Goal: Check status: Check status

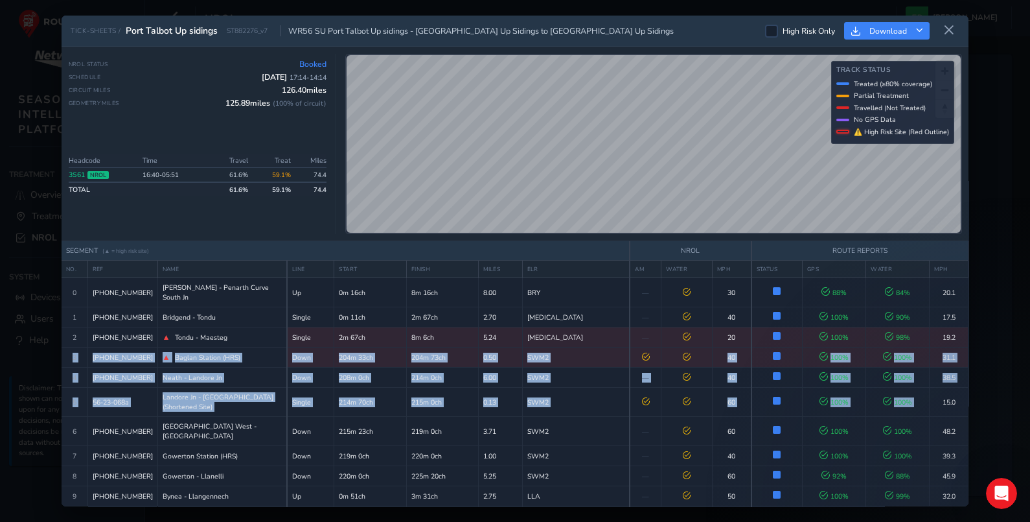
scroll to position [40, 0]
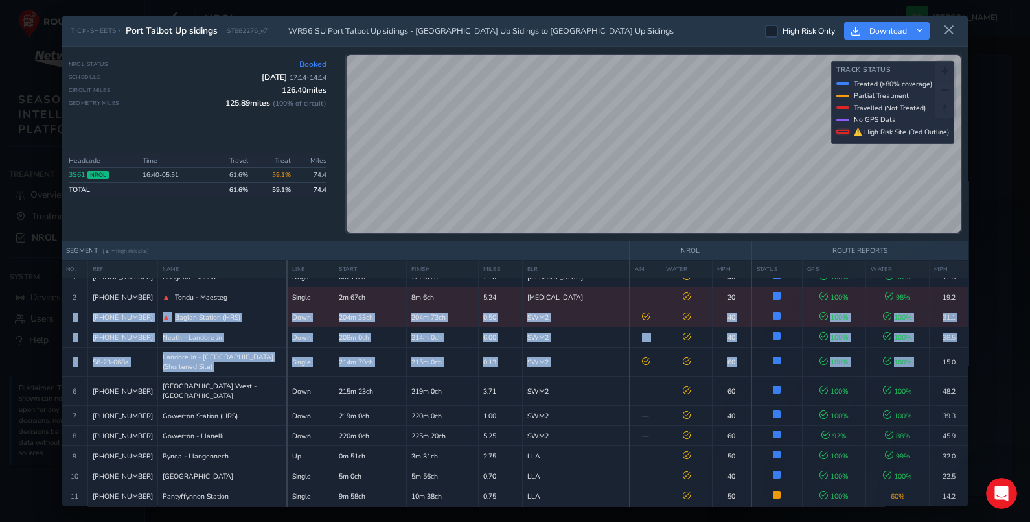
click at [942, 23] on button at bounding box center [949, 30] width 21 height 21
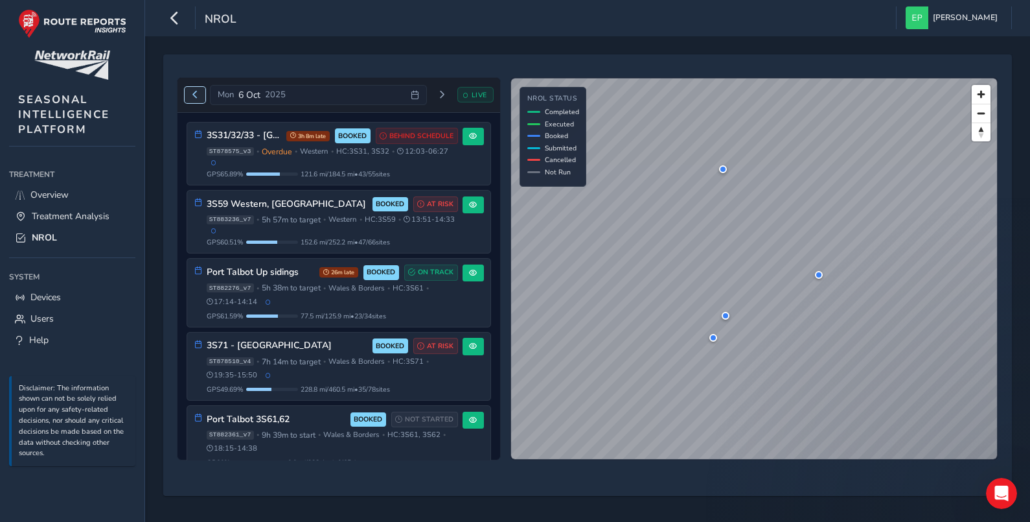
click at [196, 93] on span "Previous day" at bounding box center [195, 95] width 8 height 8
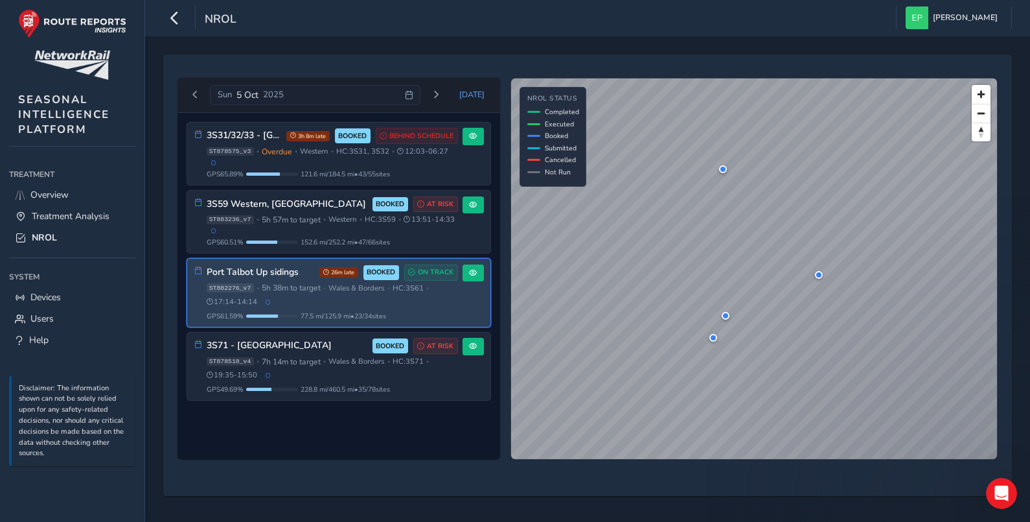
click at [439, 301] on div "ST882276_v7 • 5h 38m to target • [GEOGRAPHIC_DATA] & Borders • HC: 3S61 • 17:14…" at bounding box center [332, 295] width 251 height 24
click at [481, 277] on button at bounding box center [473, 272] width 21 height 17
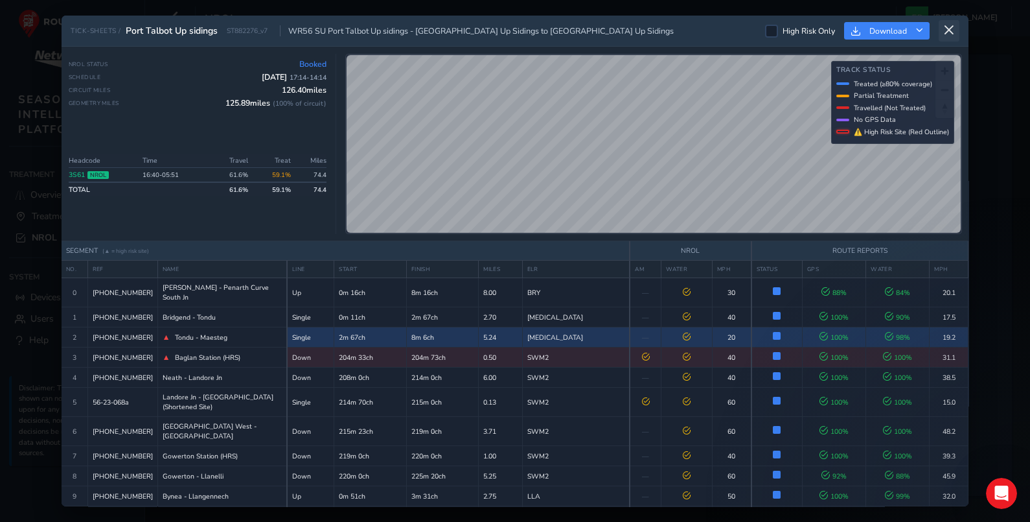
click at [956, 26] on button at bounding box center [949, 30] width 21 height 21
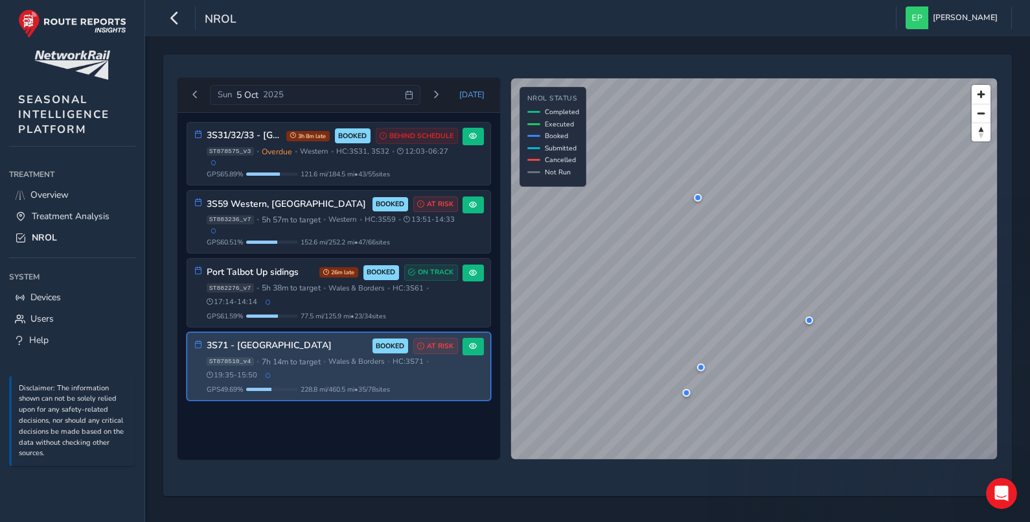
click at [324, 371] on div "ST878510_v4 • 7h 14m to target • Wales & Borders • HC: 3S71 • 19:35 - 15:50" at bounding box center [332, 368] width 251 height 24
click at [474, 350] on span at bounding box center [473, 346] width 8 height 8
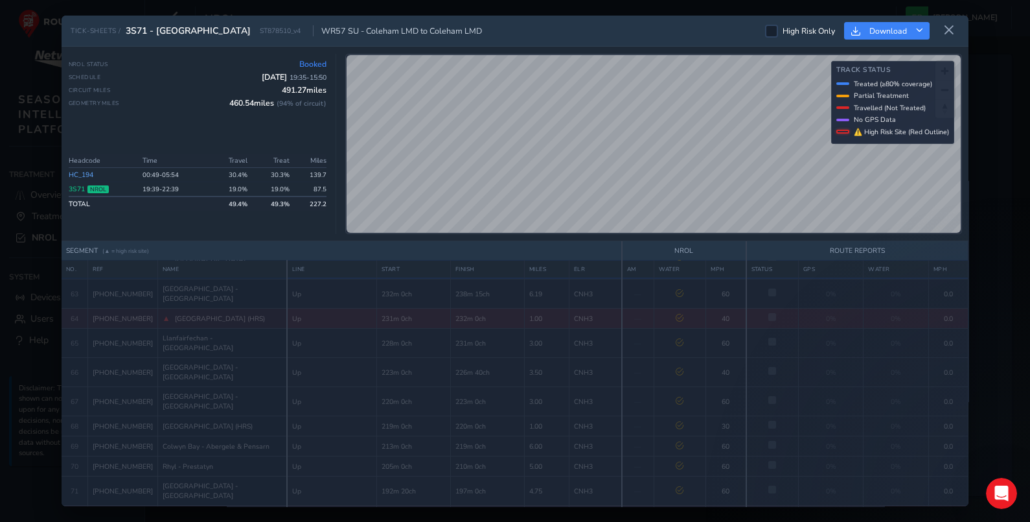
scroll to position [1652, 0]
click at [988, 225] on div "TICK-SHEETS / 3S71 - North & Mid Wales ST878510_v4 WR57 SU - Coleham LMD to Col…" at bounding box center [515, 261] width 1030 height 522
